Goal: Navigation & Orientation: Find specific page/section

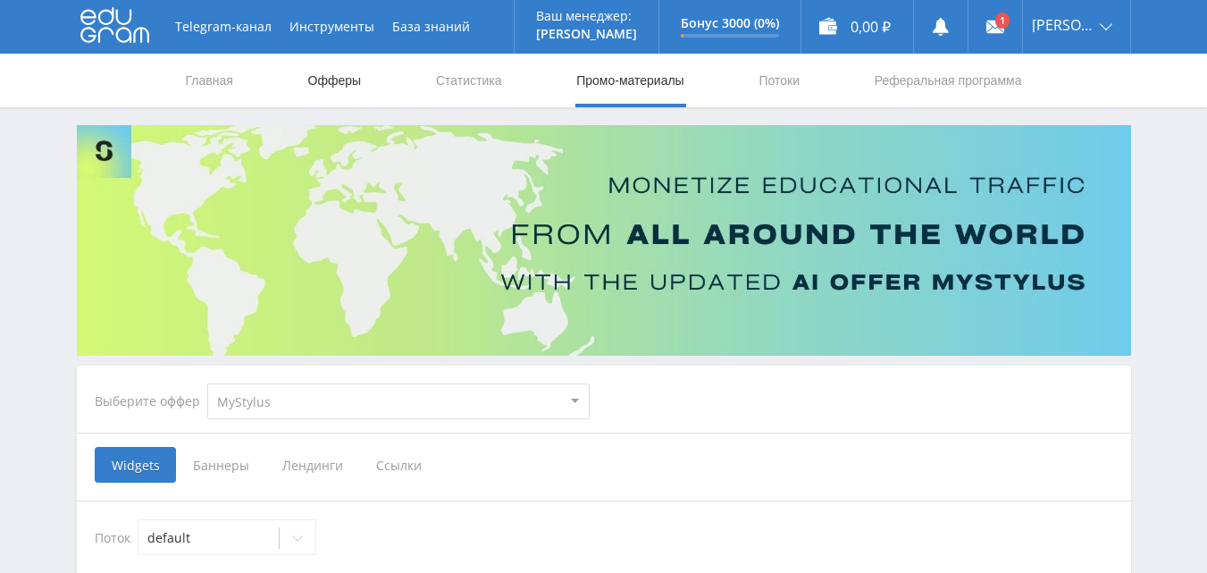
click at [331, 79] on link "Офферы" at bounding box center [334, 81] width 57 height 54
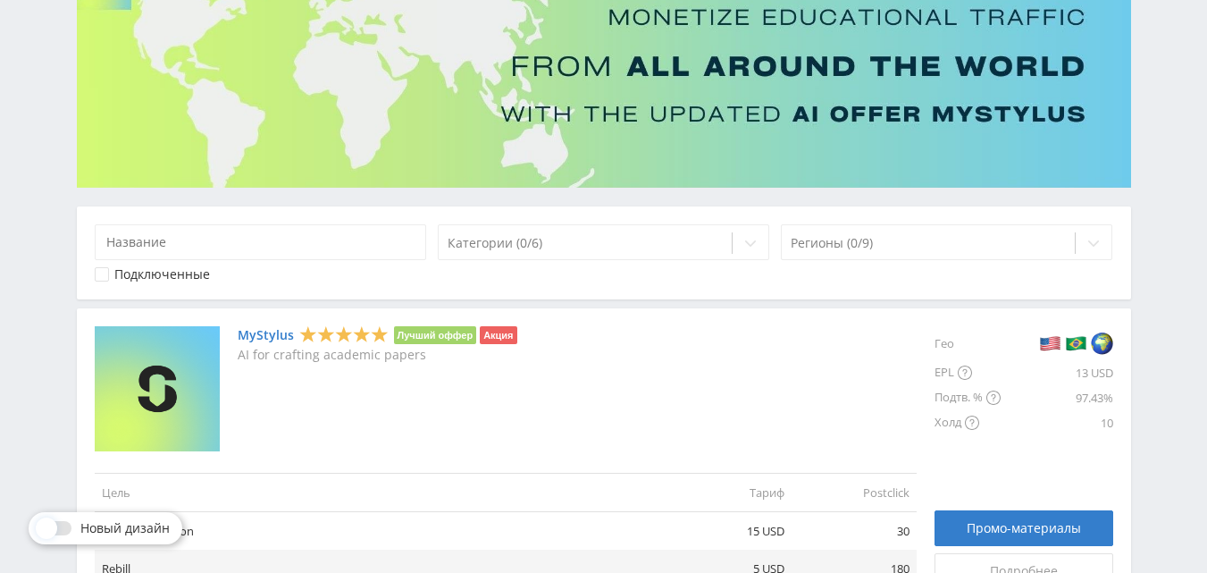
scroll to position [179, 0]
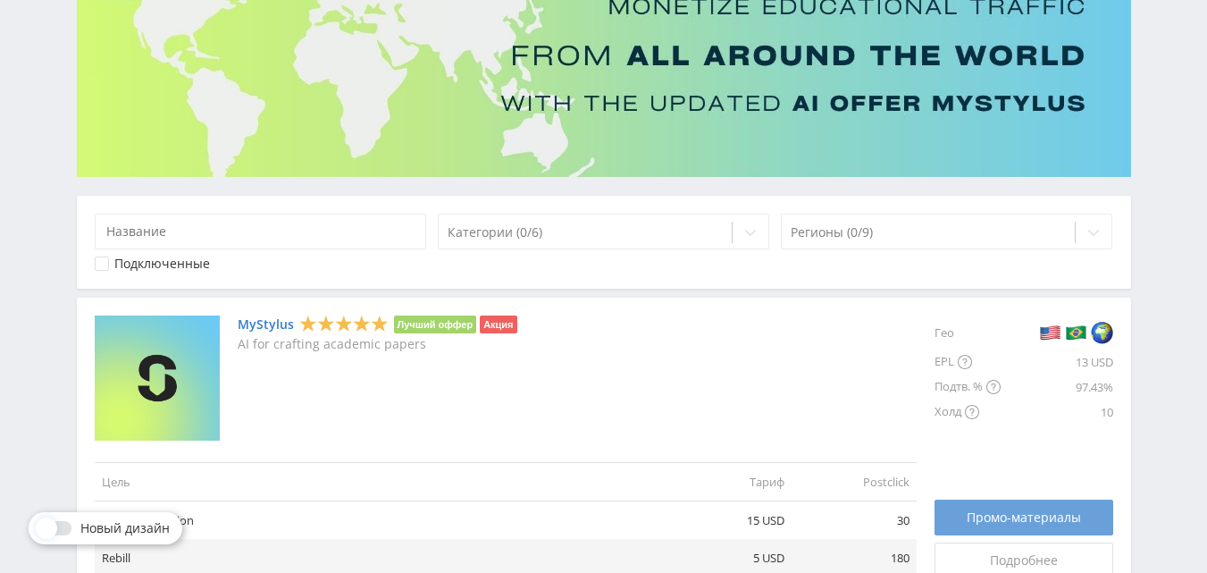
click at [995, 512] on span "Промо-материалы" at bounding box center [1023, 517] width 114 height 14
